Goal: Check status

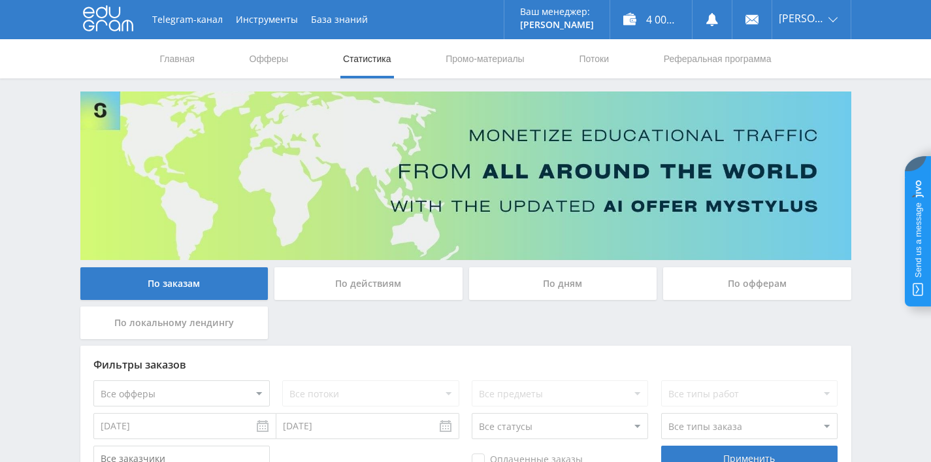
click at [547, 278] on div "По дням" at bounding box center [563, 283] width 188 height 33
click at [0, 0] on input "По дням" at bounding box center [0, 0] width 0 height 0
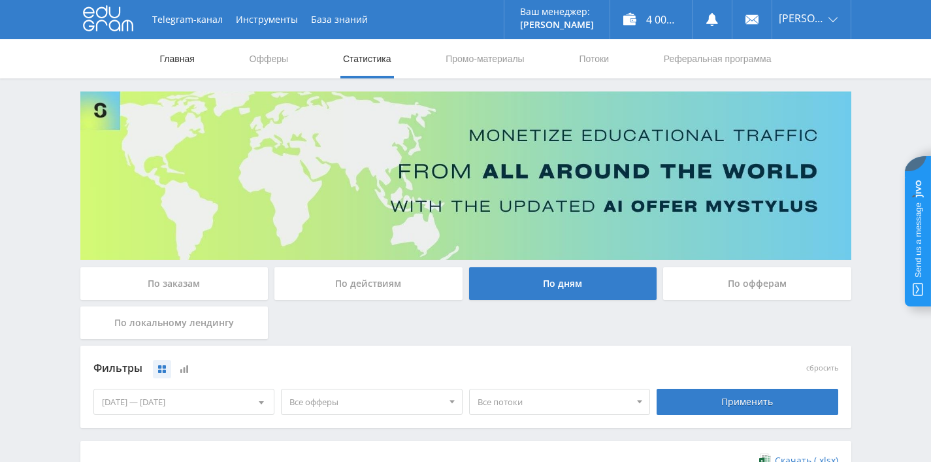
click at [180, 59] on link "Главная" at bounding box center [177, 58] width 37 height 39
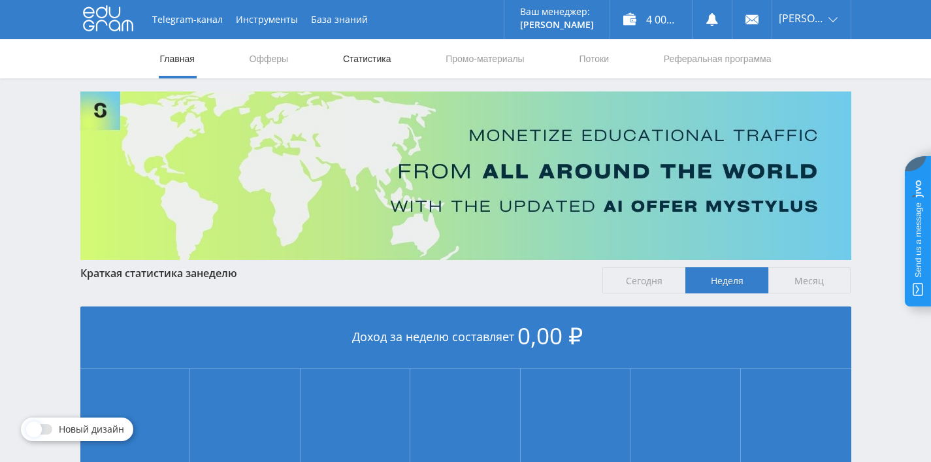
click at [361, 57] on link "Статистика" at bounding box center [367, 58] width 51 height 39
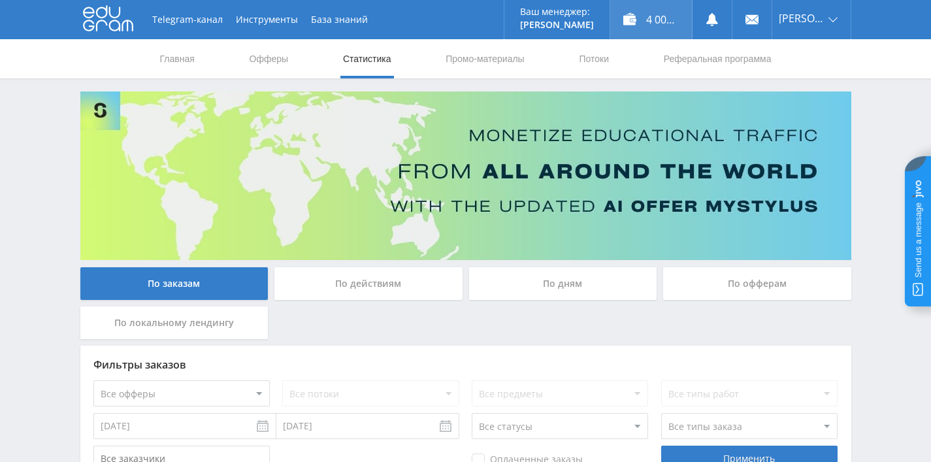
click at [655, 12] on div "4 009,00 ₽" at bounding box center [651, 19] width 82 height 39
